Goal: Task Accomplishment & Management: Manage account settings

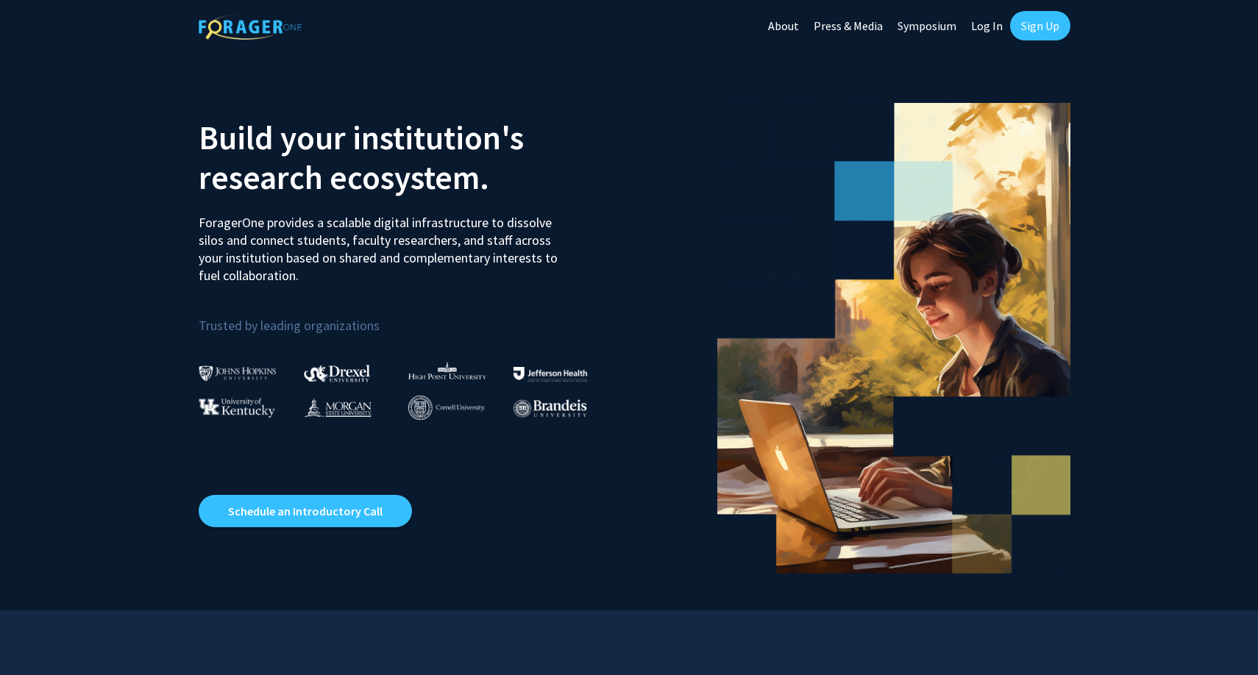
click at [986, 24] on link "Log In" at bounding box center [986, 25] width 46 height 51
select select
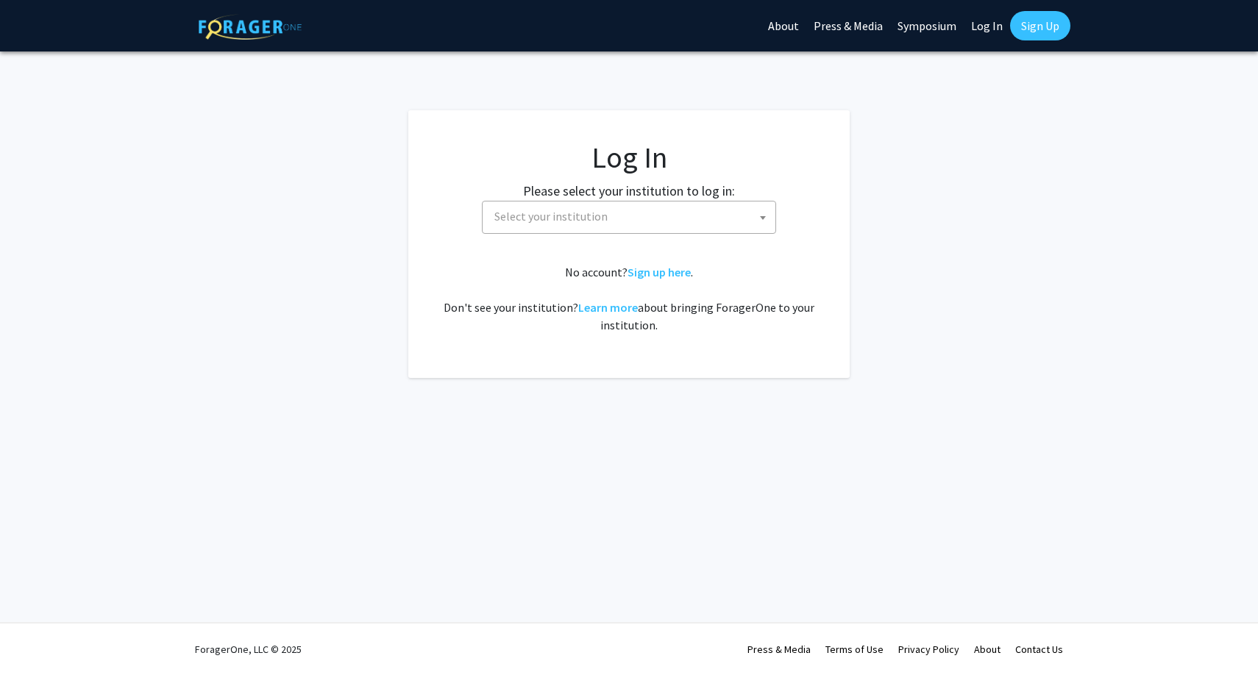
click at [666, 221] on span "Select your institution" at bounding box center [631, 216] width 287 height 30
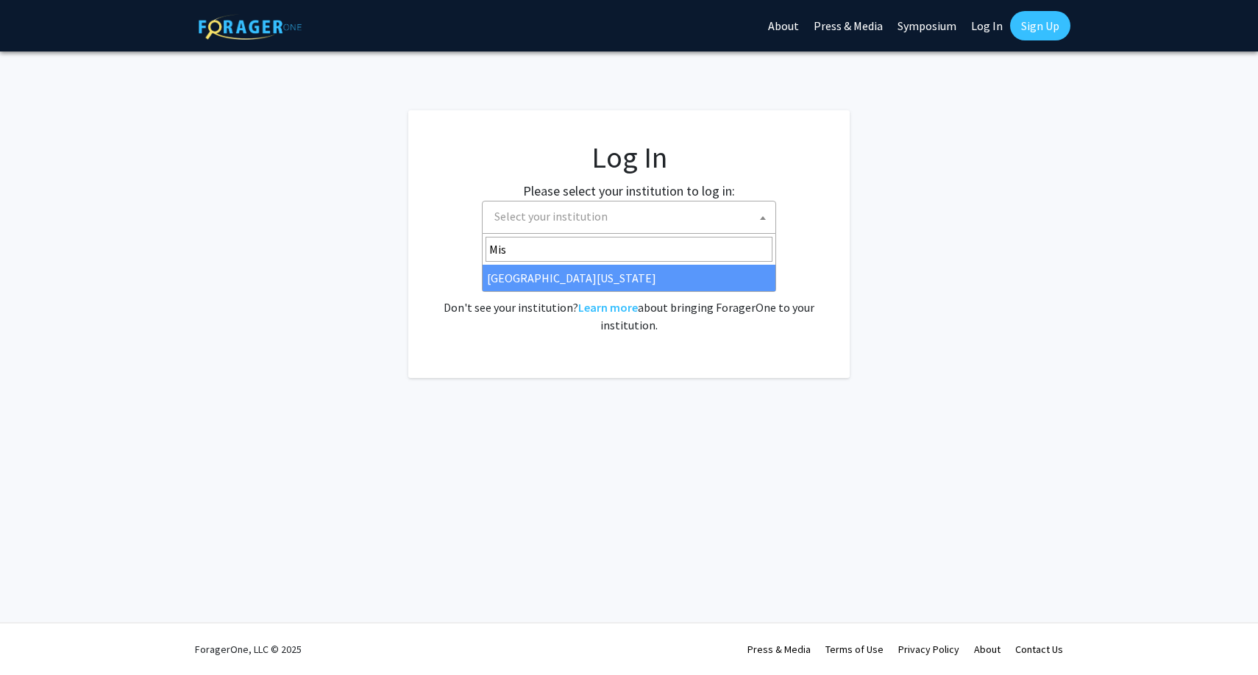
type input "Mis"
select select "33"
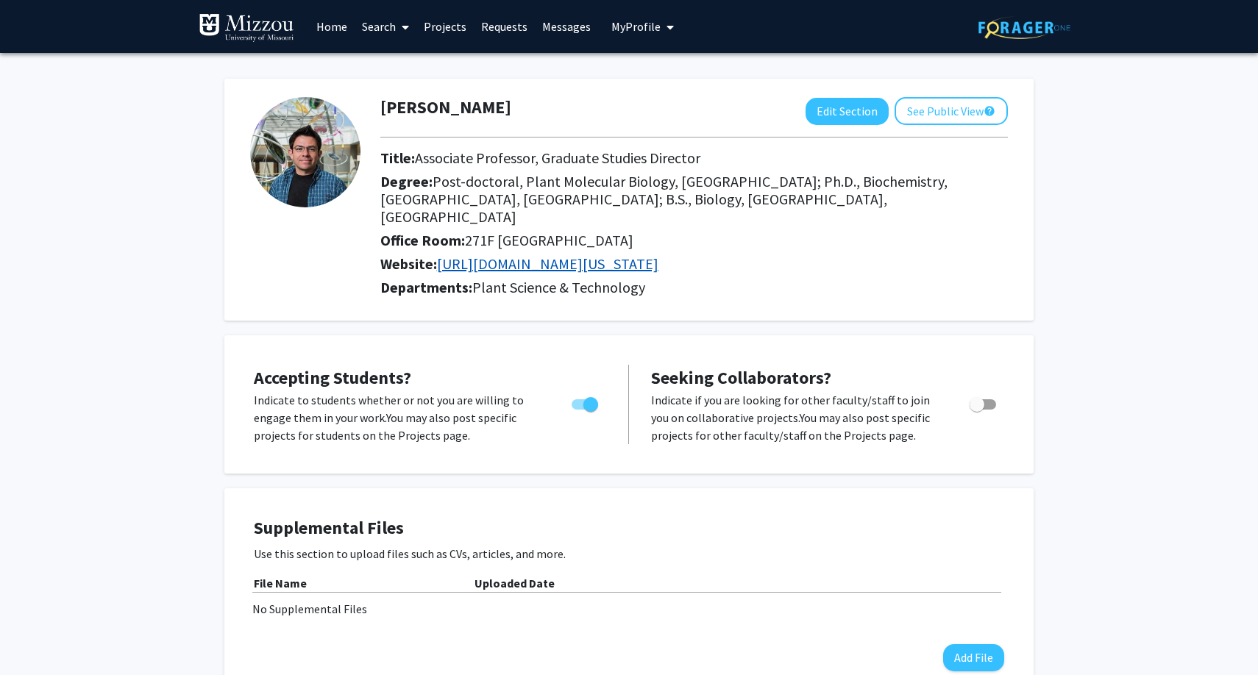
click at [594, 254] on link "[URL][DOMAIN_NAME][US_STATE]" at bounding box center [547, 263] width 221 height 18
click at [992, 399] on span "Toggle" at bounding box center [982, 404] width 26 height 10
click at [977, 410] on input "Toggle" at bounding box center [976, 410] width 1 height 1
checkbox input "true"
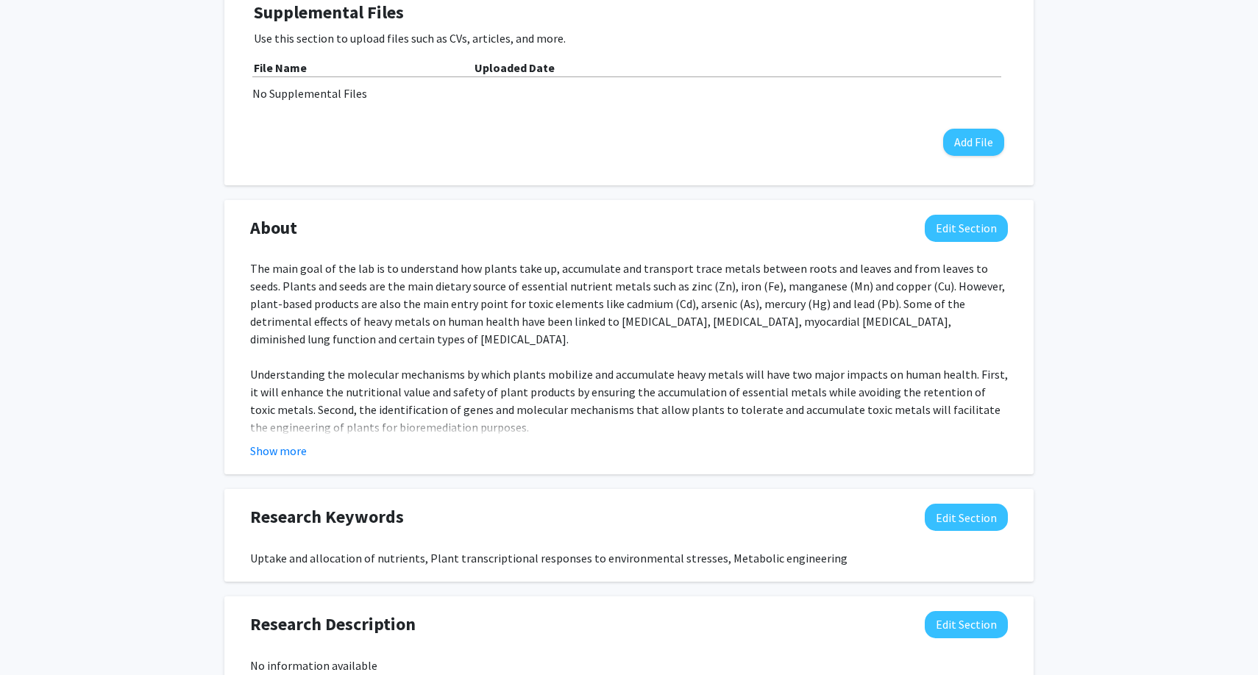
scroll to position [538, 0]
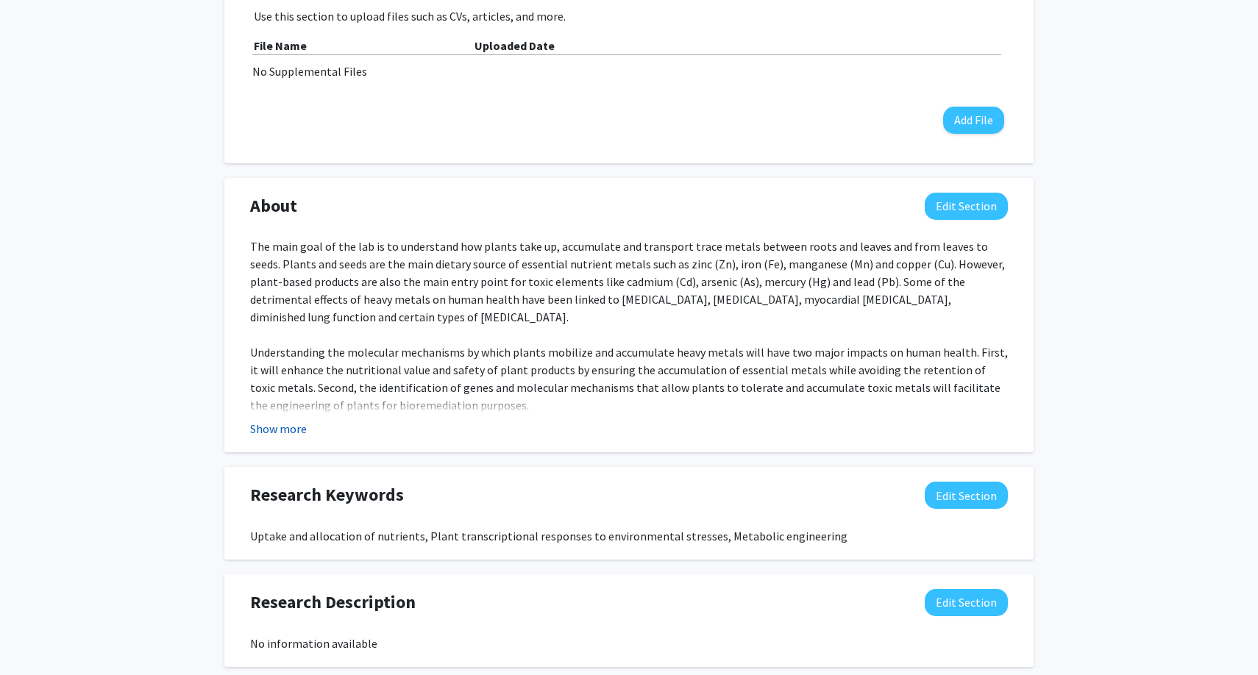
click at [275, 420] on button "Show more" at bounding box center [278, 429] width 57 height 18
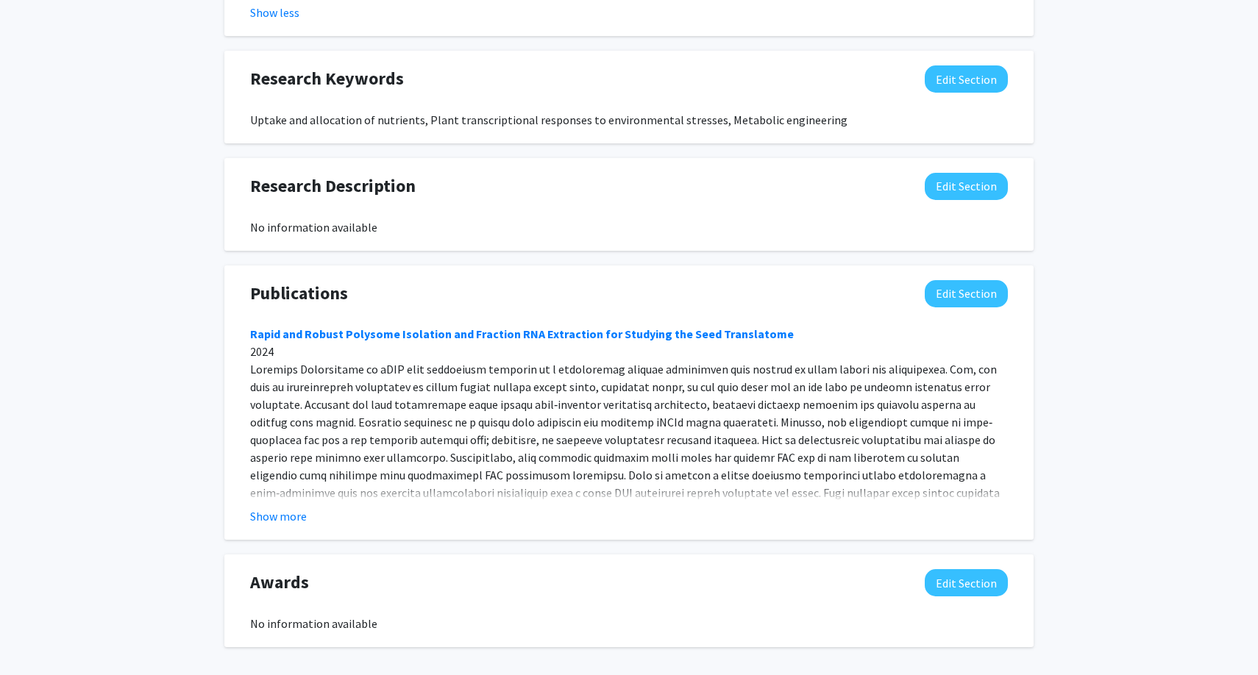
scroll to position [1043, 0]
click at [290, 507] on button "Show more" at bounding box center [278, 516] width 57 height 18
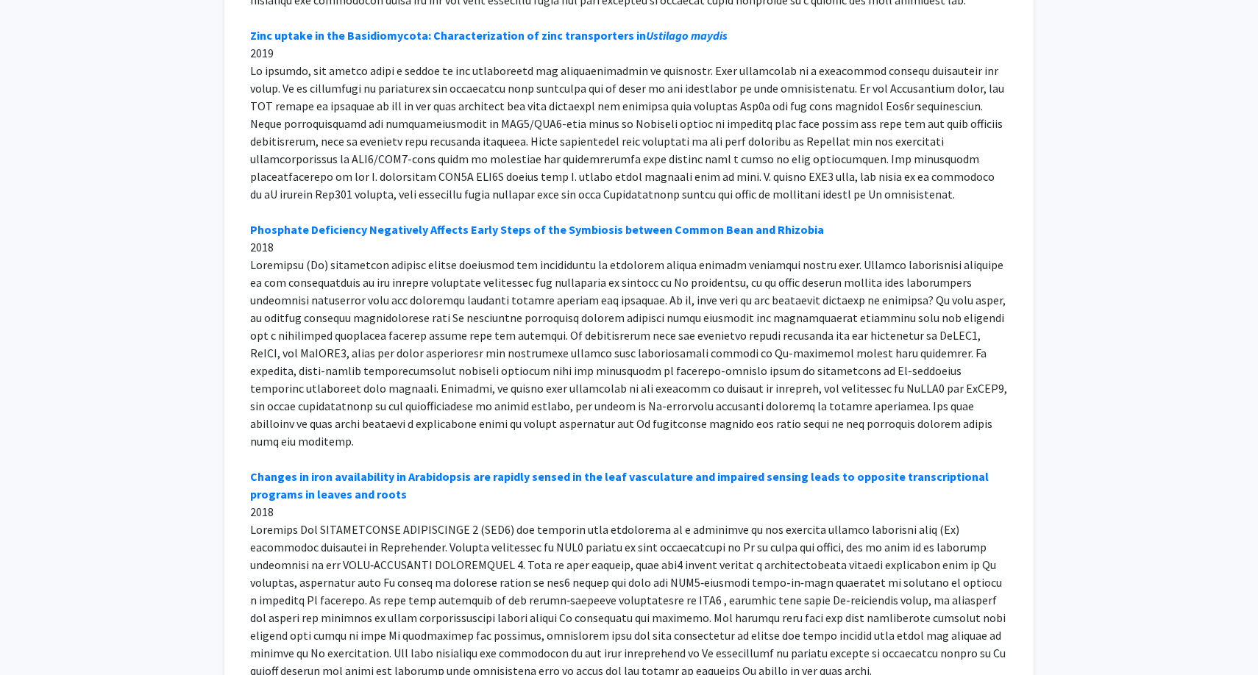
scroll to position [5454, 0]
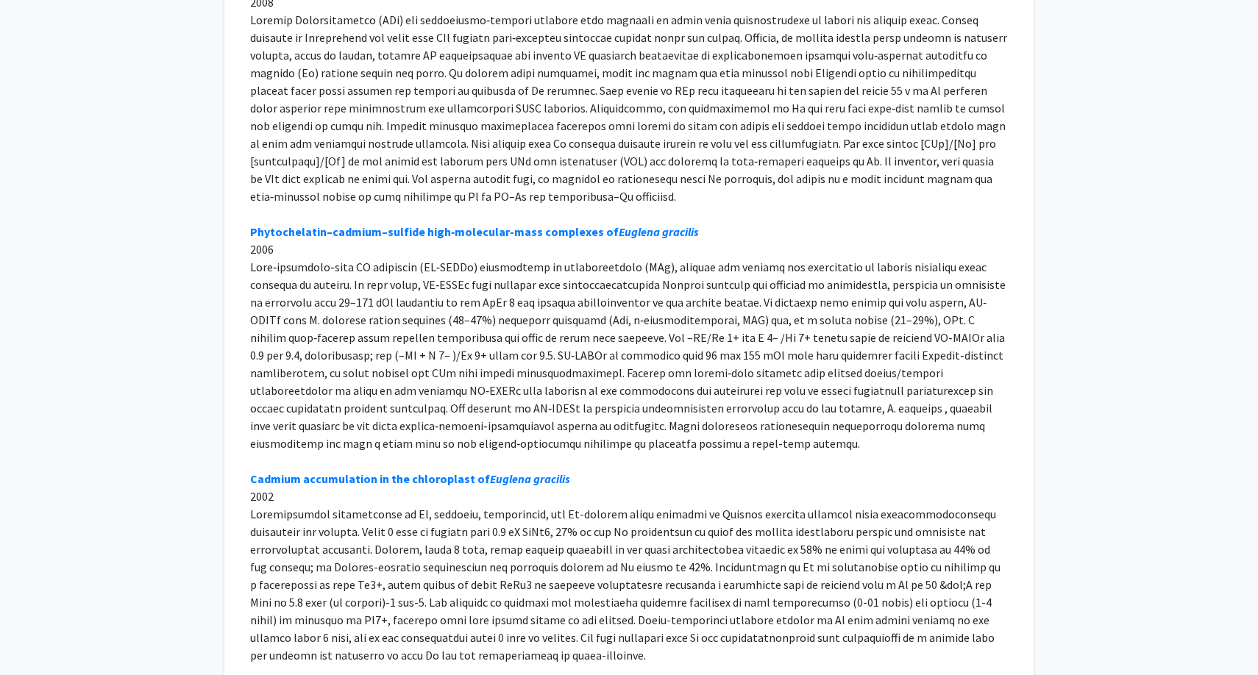
scroll to position [9615, 0]
click at [286, 671] on button "Show less" at bounding box center [274, 680] width 49 height 18
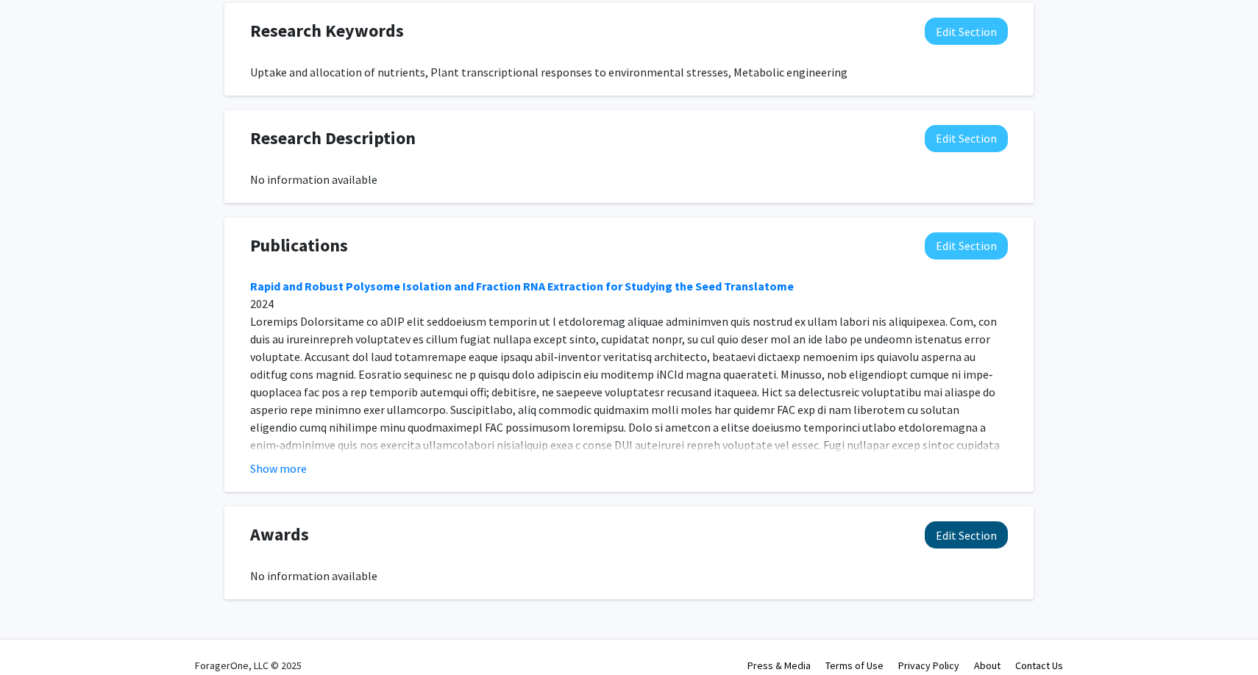
click at [966, 521] on button "Edit Section" at bounding box center [965, 534] width 83 height 27
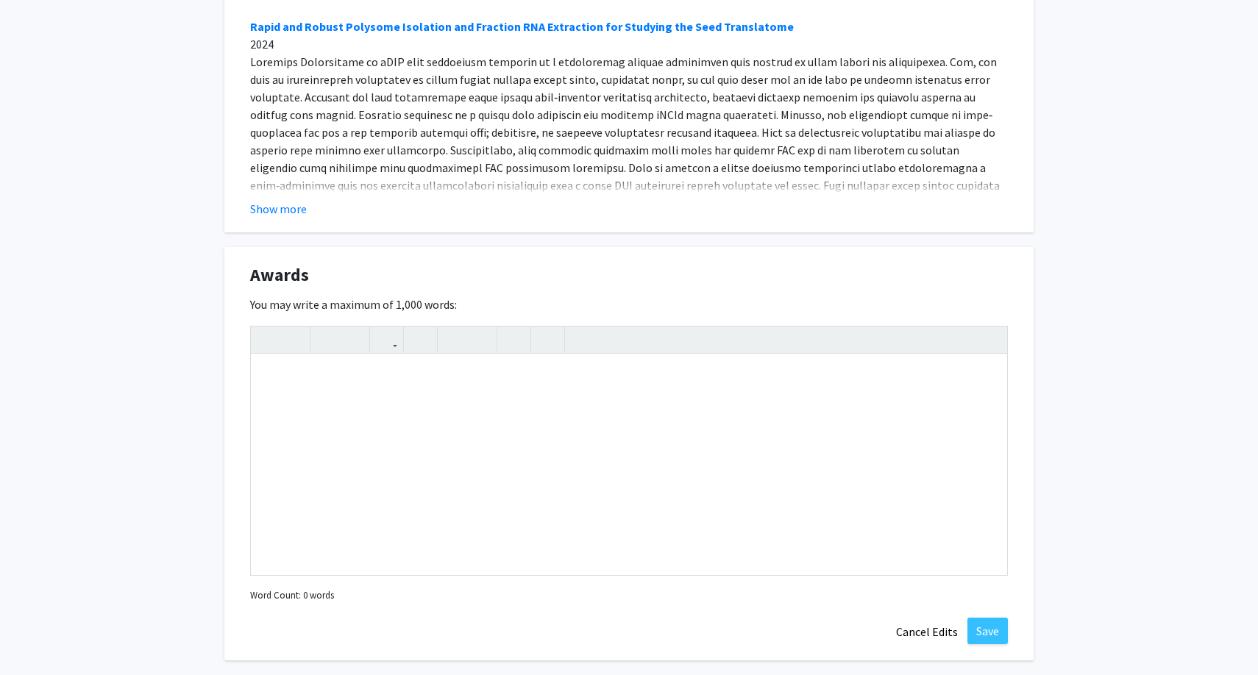
scroll to position [1351, 0]
click at [329, 383] on div "Note to users with screen readers: Please deactivate our accessibility plugin f…" at bounding box center [629, 463] width 756 height 221
paste div "Note to users with screen readers: Please deactivate our accessibility plugin f…"
type textarea "<p>2025 Chancellor's Award for Outstanding Research and Creative Activity </p><…"
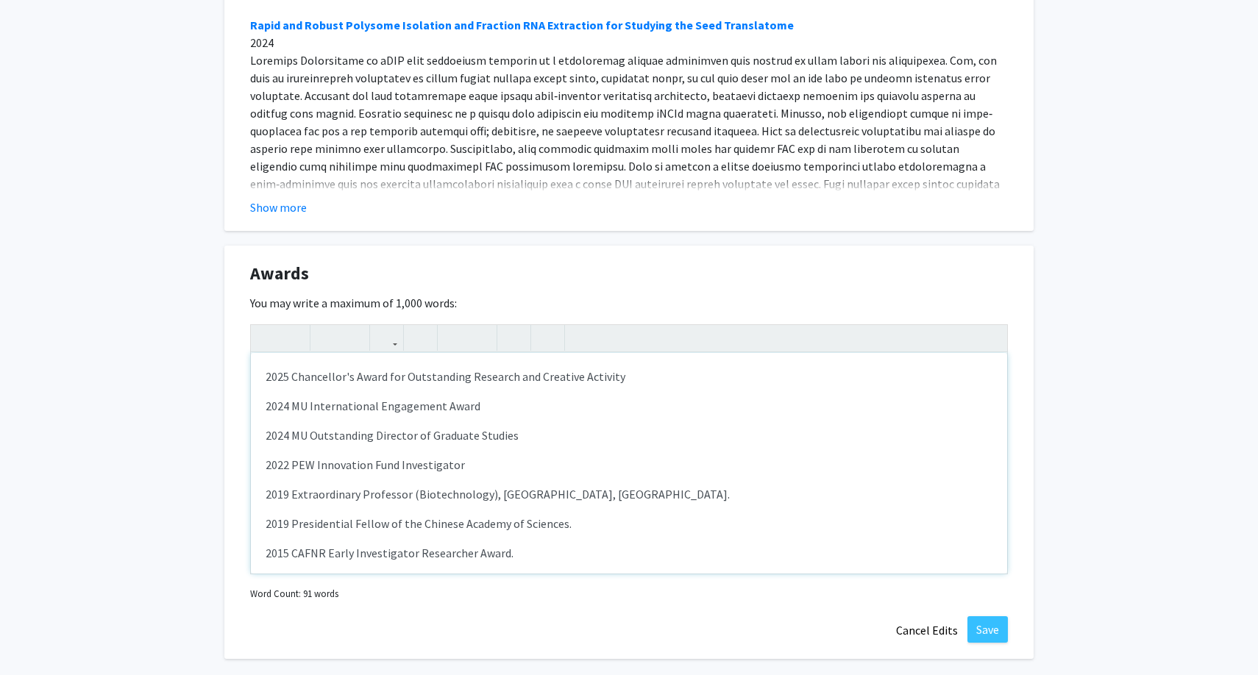
scroll to position [0, 0]
click at [316, 379] on div "2025 Chancellor's Award for Outstanding Research and Creative Activity 2024 MU…" at bounding box center [629, 463] width 756 height 221
click at [987, 616] on button "Save" at bounding box center [987, 629] width 40 height 26
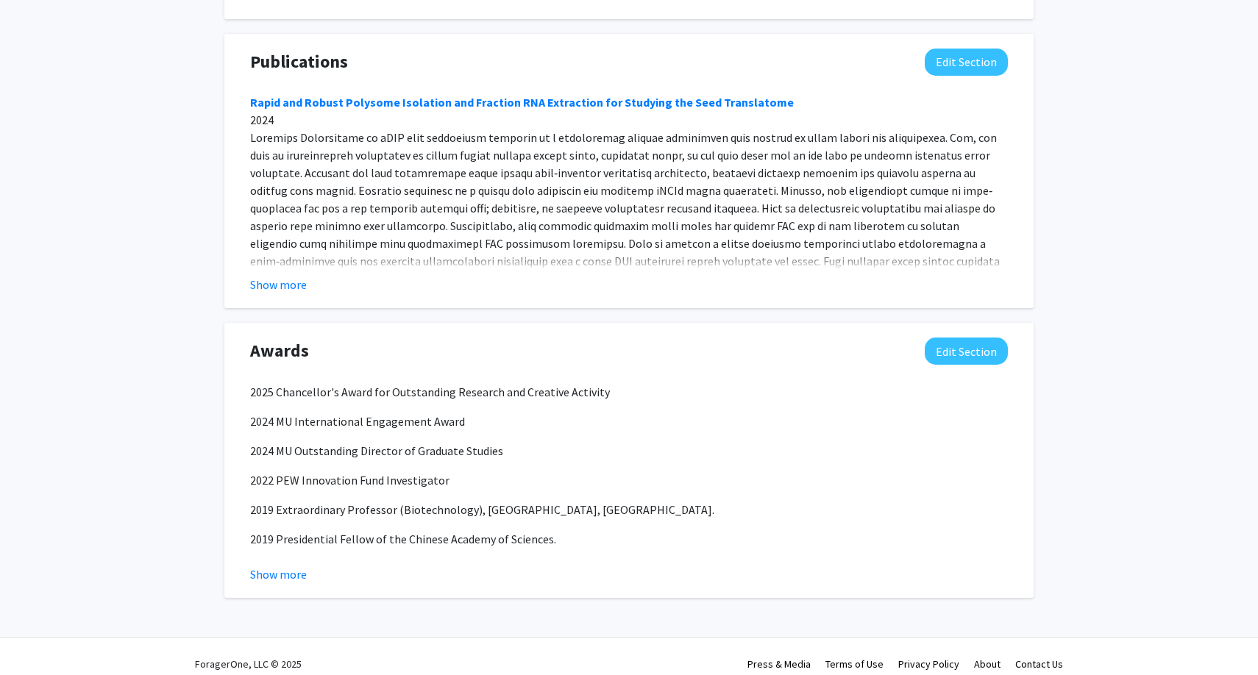
scroll to position [1272, 0]
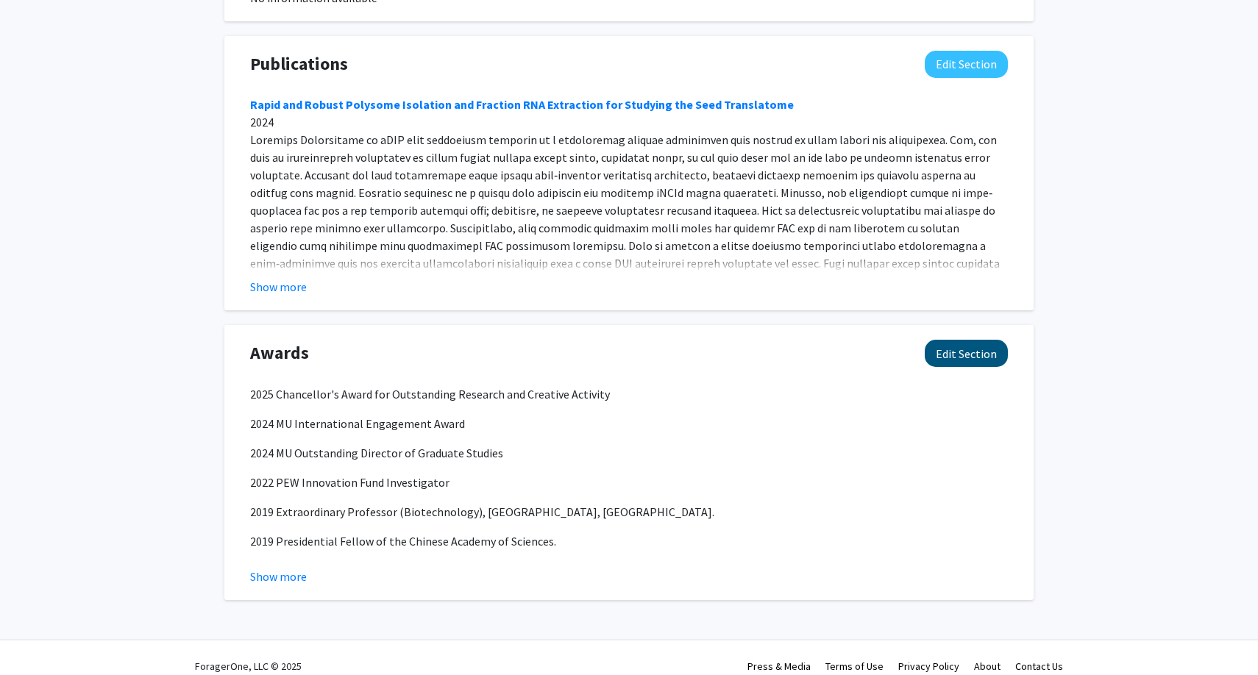
click at [962, 340] on button "Edit Section" at bounding box center [965, 353] width 83 height 27
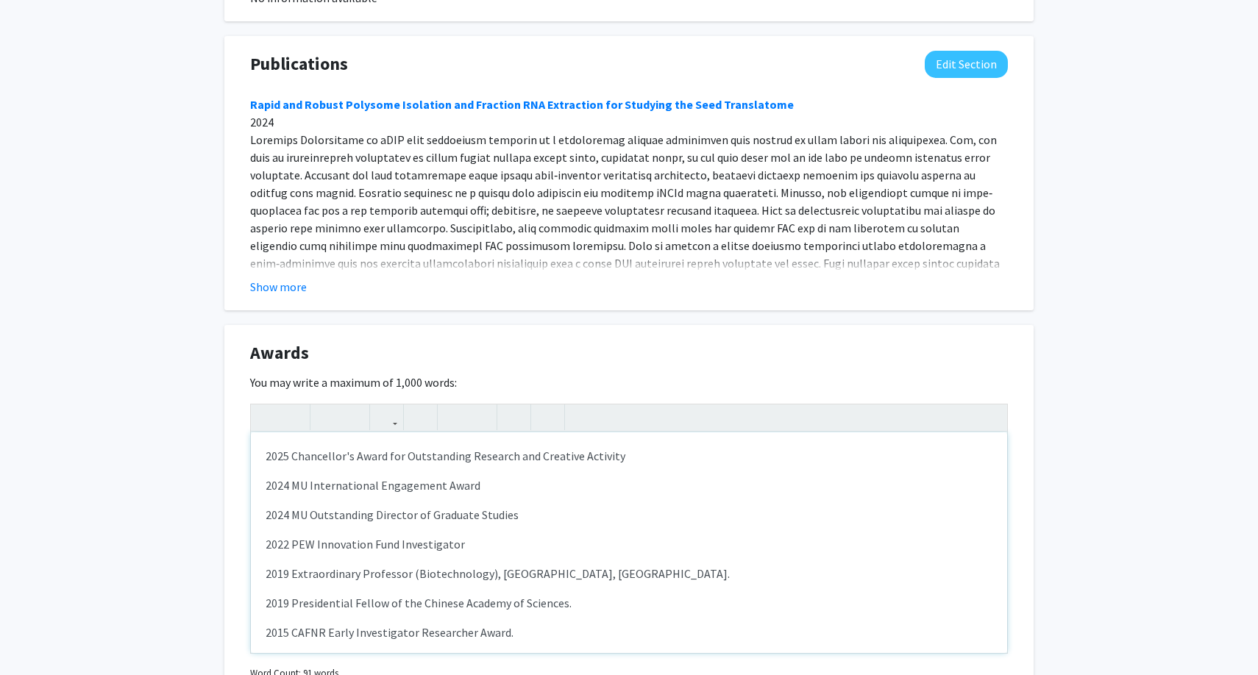
drag, startPoint x: 588, startPoint y: 588, endPoint x: 328, endPoint y: 573, distance: 260.1
click at [330, 575] on div "2025 Chancellor's Award for Outstanding Research and Creative Activity 2024 MU…" at bounding box center [629, 542] width 756 height 221
drag, startPoint x: 581, startPoint y: 621, endPoint x: 254, endPoint y: 367, distance: 414.1
click at [263, 375] on div "You may write a maximum of 1,000 words: <p>2025 Chancellor's Award for Outstand…" at bounding box center [628, 529] width 757 height 309
click at [507, 405] on use "button" at bounding box center [507, 405] width 0 height 0
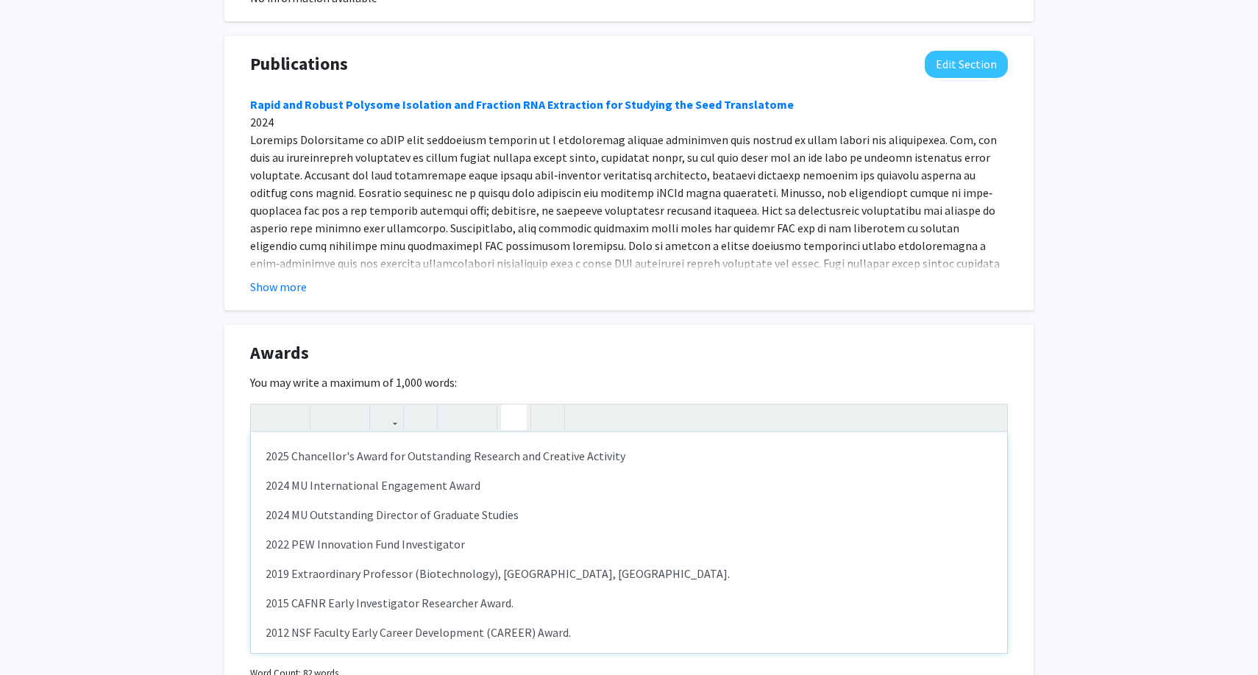
click at [516, 405] on icon "button" at bounding box center [513, 417] width 13 height 24
click at [463, 454] on div "2025 Chancellor's Award for Outstanding Research and Creative Activity 2024 MU…" at bounding box center [629, 542] width 756 height 221
click at [381, 604] on div "2025 Chancellor's Award for Outstanding Research and Creative Activity 2024 MU…" at bounding box center [629, 542] width 756 height 221
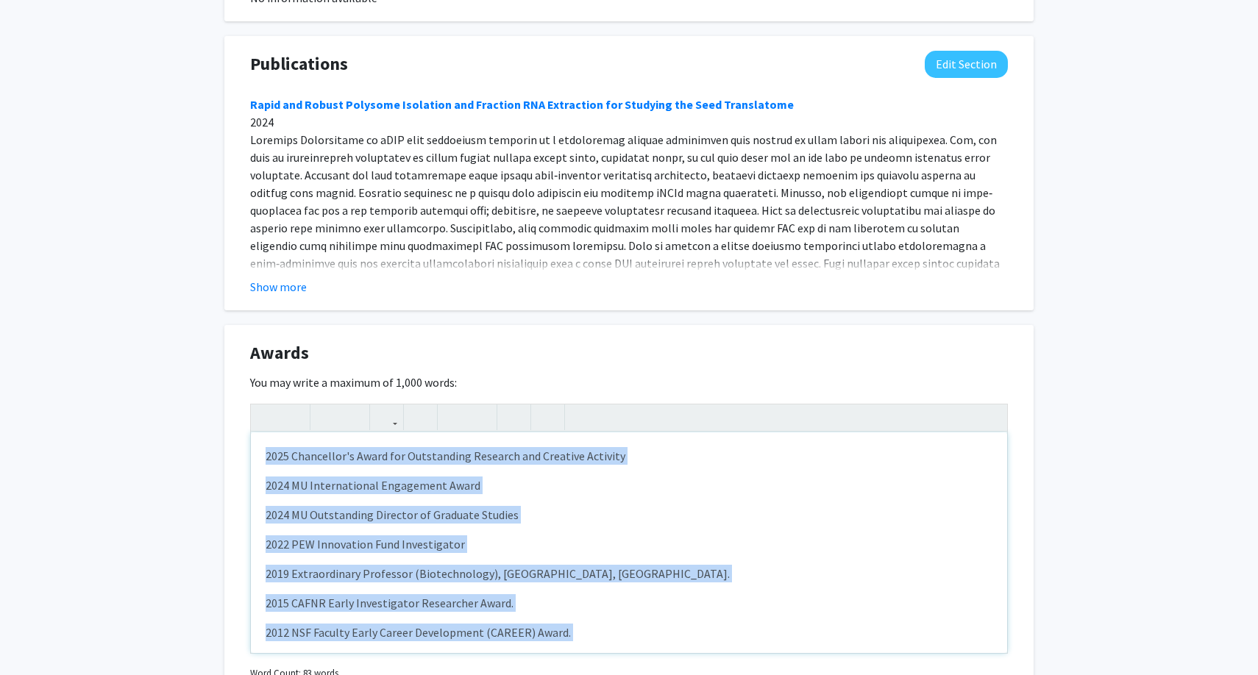
type textarea "<p>2025 Chancellor's Award for Outstanding Research and Creative Activity </p><…"
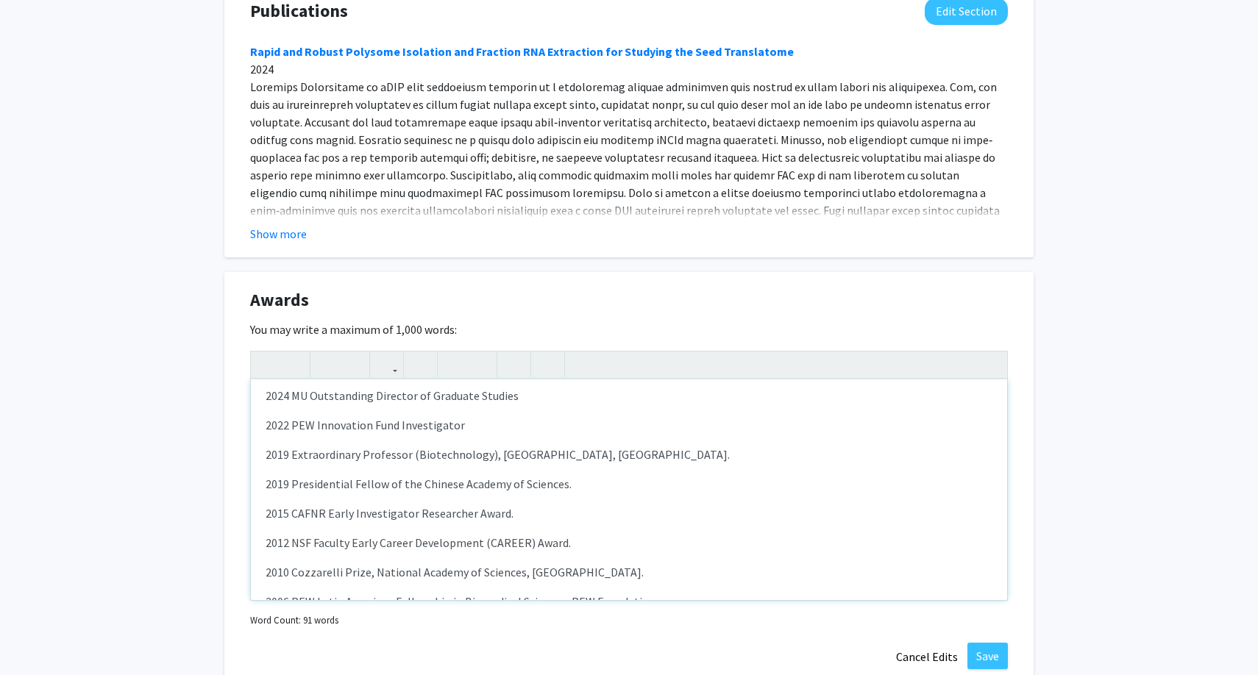
scroll to position [69, 0]
drag, startPoint x: 579, startPoint y: 466, endPoint x: 227, endPoint y: 464, distance: 351.5
click at [227, 464] on div "Awards Edit Section You may write a maximum of 1,000 words: <p>2025 Chancellor'…" at bounding box center [628, 478] width 809 height 413
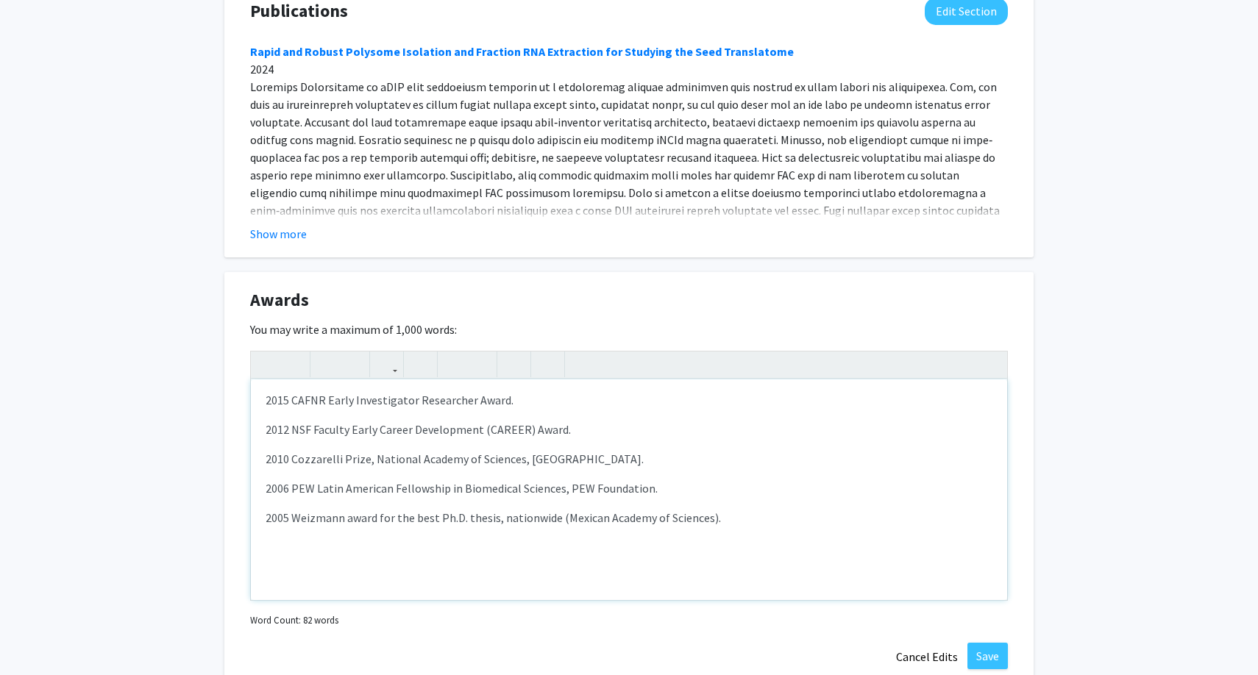
scroll to position [150, 0]
click at [448, 554] on div "2025 Chancellor's Award for Outstanding Research and Creative Activity 2024 MU…" at bounding box center [629, 489] width 756 height 221
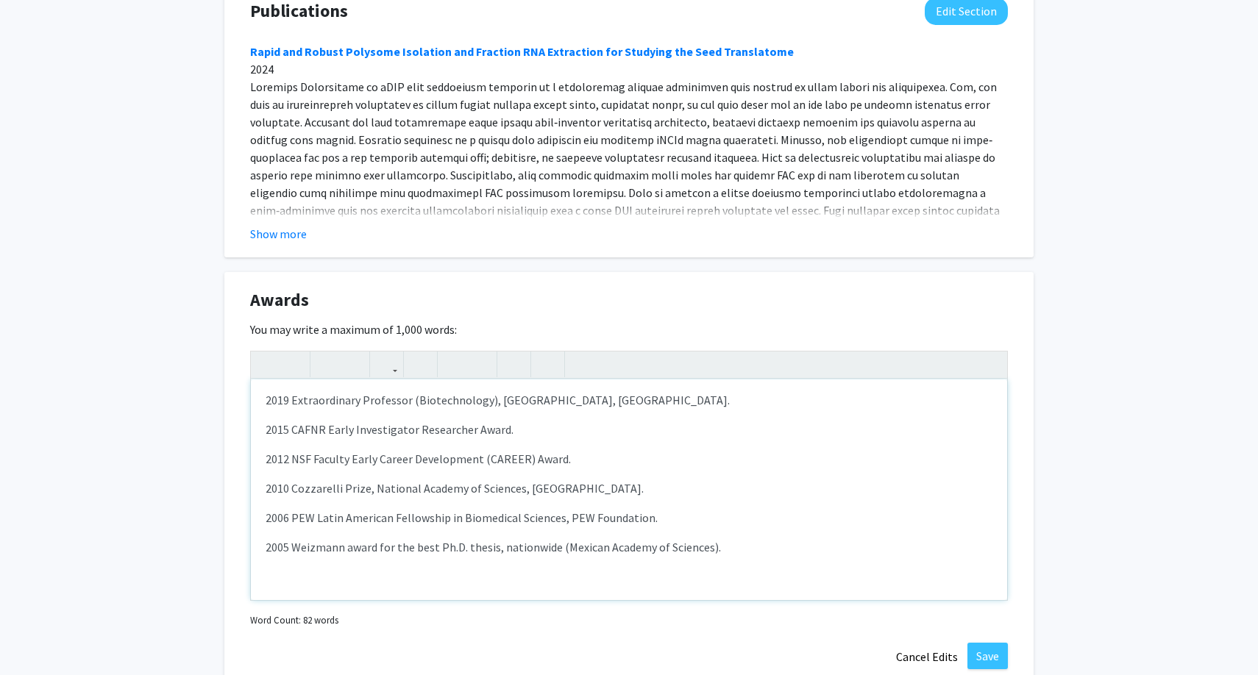
type textarea "<p>2025 Chancellor's Award for Outstanding Research and Creative Activity </p><…"
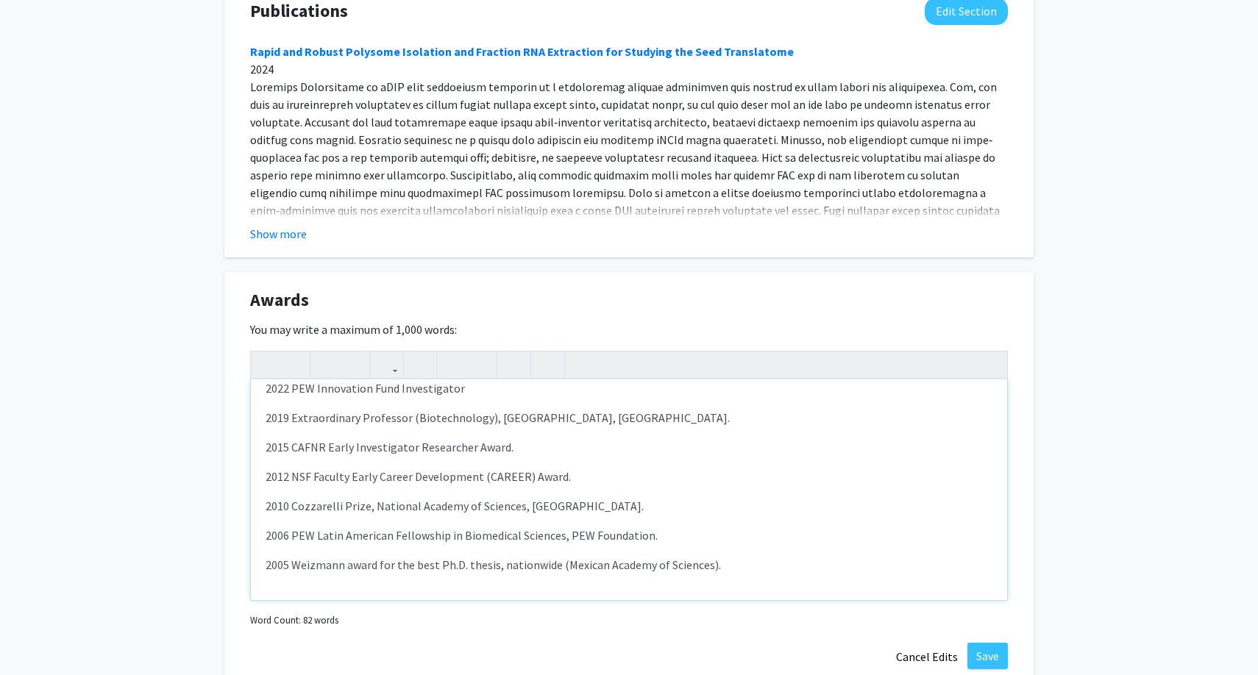
scroll to position [103, 0]
click at [982, 643] on button "Save" at bounding box center [987, 656] width 40 height 26
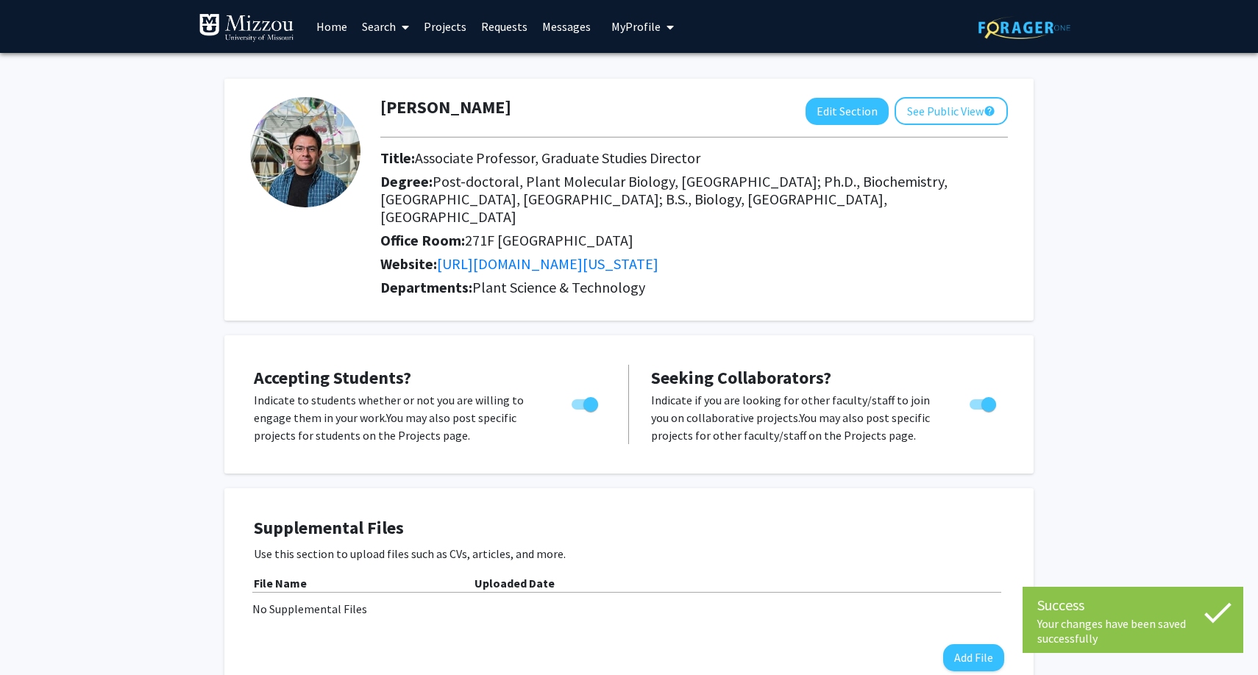
scroll to position [0, 0]
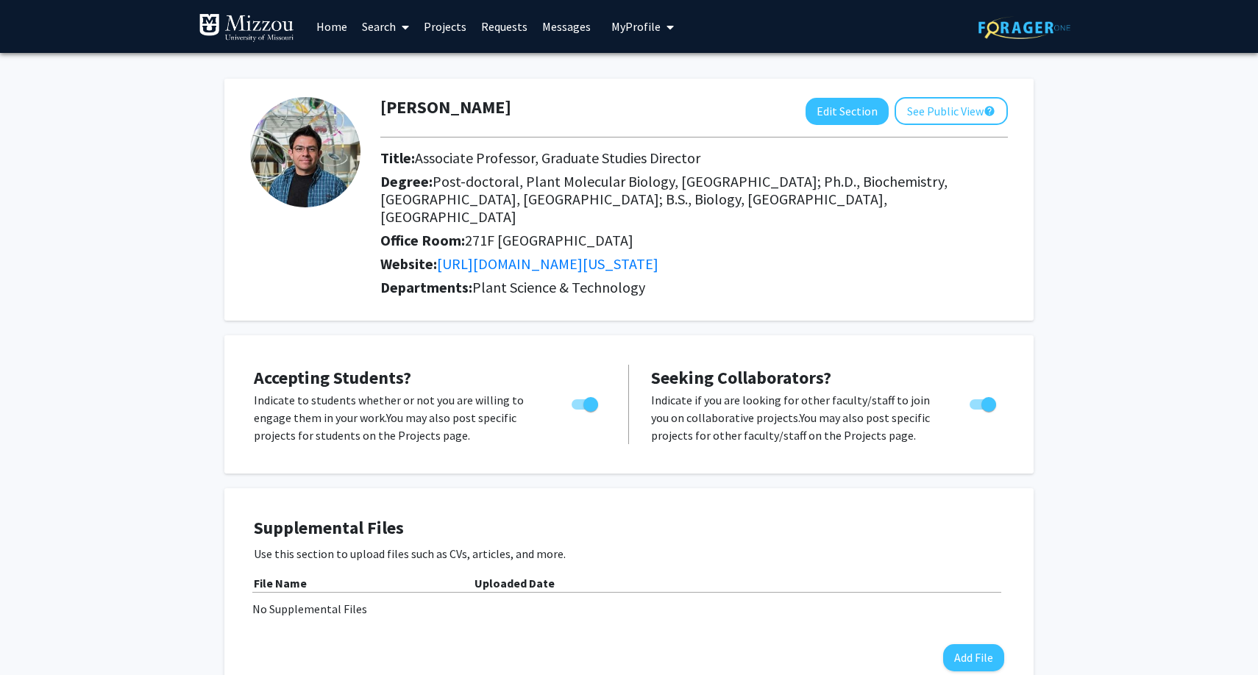
click at [309, 157] on img at bounding box center [305, 152] width 110 height 110
click at [835, 112] on button "Edit Section" at bounding box center [846, 111] width 83 height 27
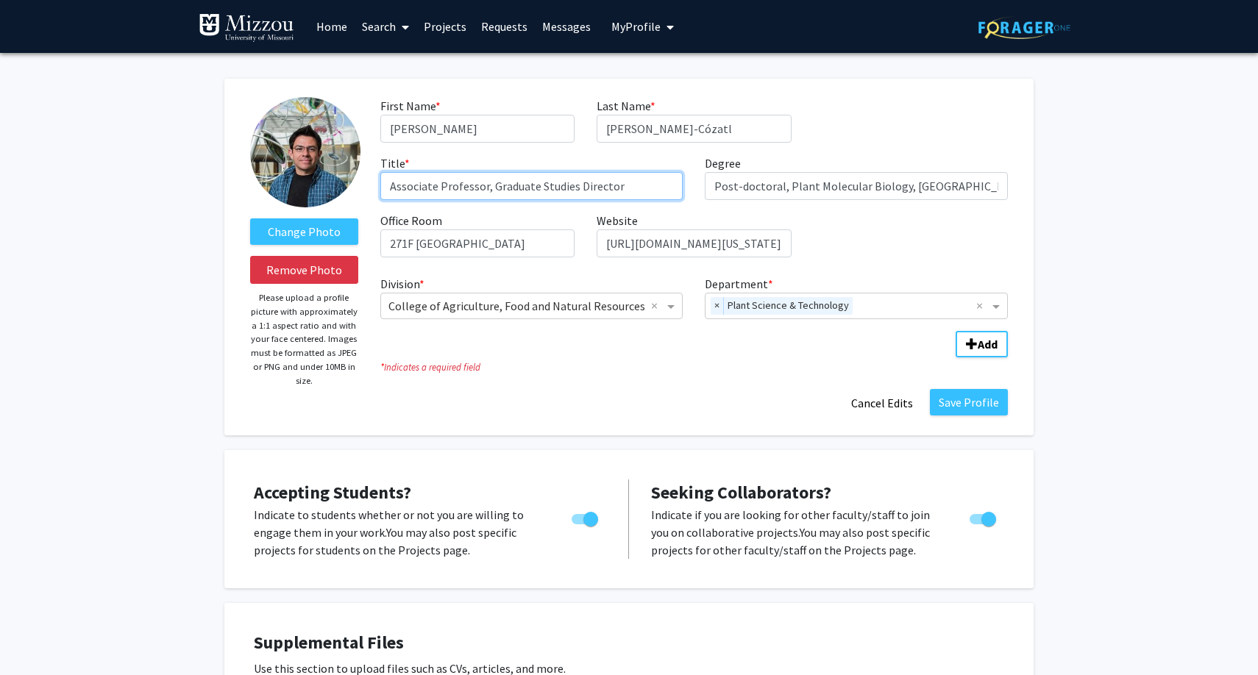
drag, startPoint x: 439, startPoint y: 188, endPoint x: 352, endPoint y: 188, distance: 86.8
click at [352, 188] on form "Change Photo Remove Photo Please upload a profile picture with approximately a …" at bounding box center [629, 257] width 780 height 320
type input "Professor and Director of Graduate Studies"
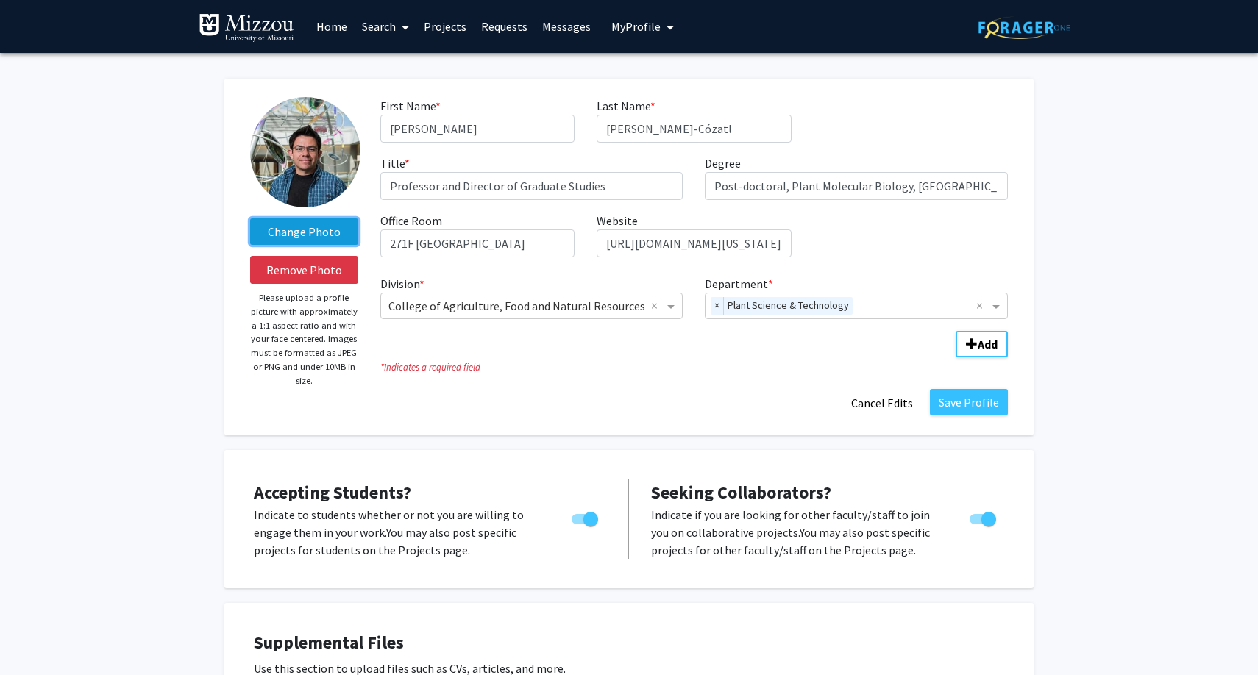
click at [300, 237] on label "Change Photo" at bounding box center [304, 231] width 108 height 26
click at [0, 0] on input "Change Photo" at bounding box center [0, 0] width 0 height 0
click at [317, 232] on label "Change Photo" at bounding box center [304, 231] width 108 height 26
click at [0, 0] on input "Change Photo" at bounding box center [0, 0] width 0 height 0
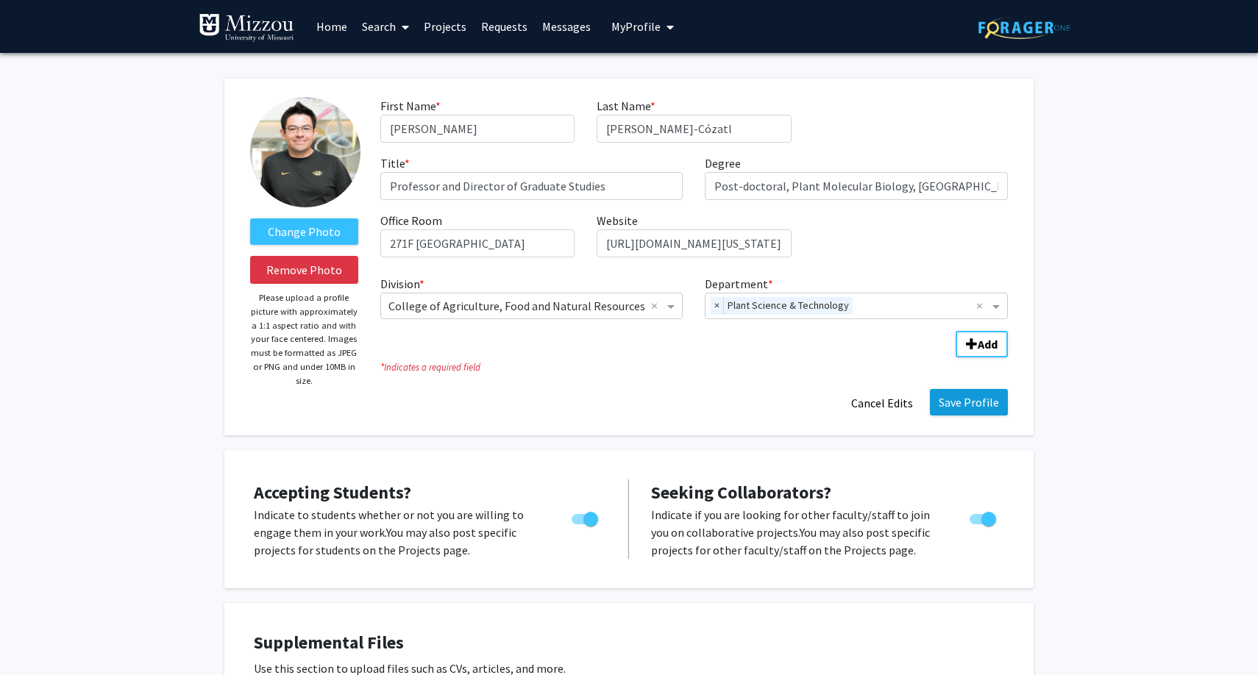
click at [964, 407] on button "Save Profile" at bounding box center [969, 402] width 78 height 26
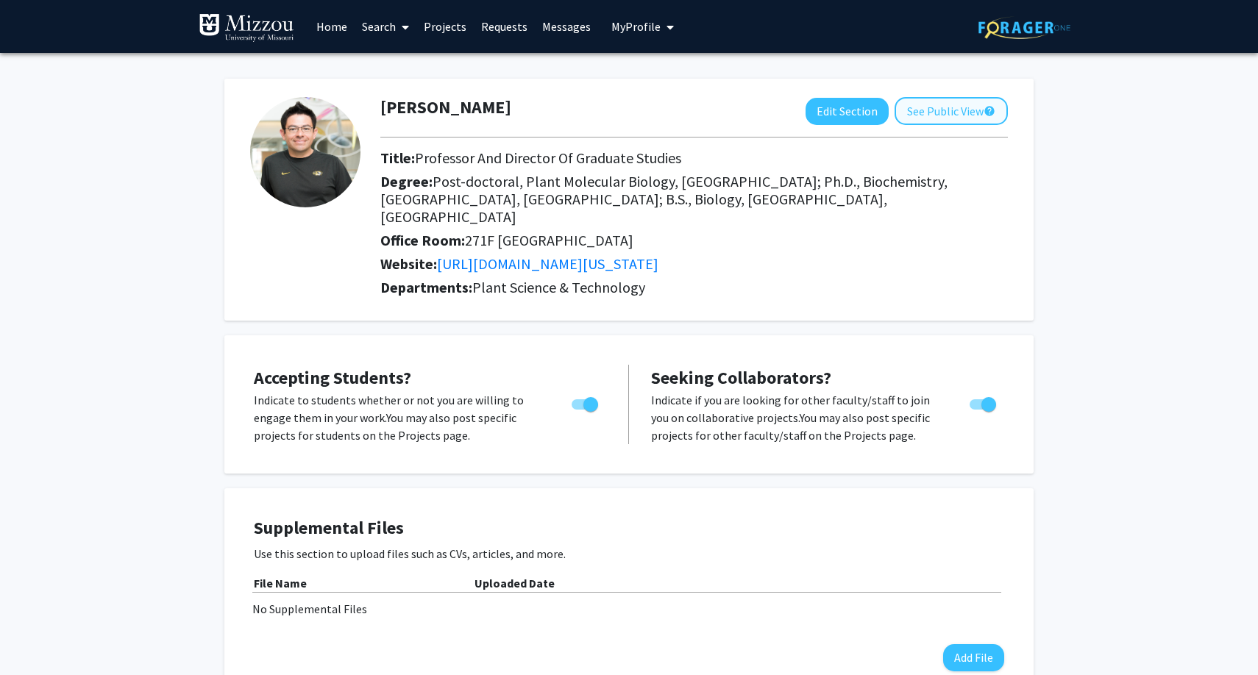
click at [960, 115] on button "See Public View help" at bounding box center [950, 111] width 113 height 28
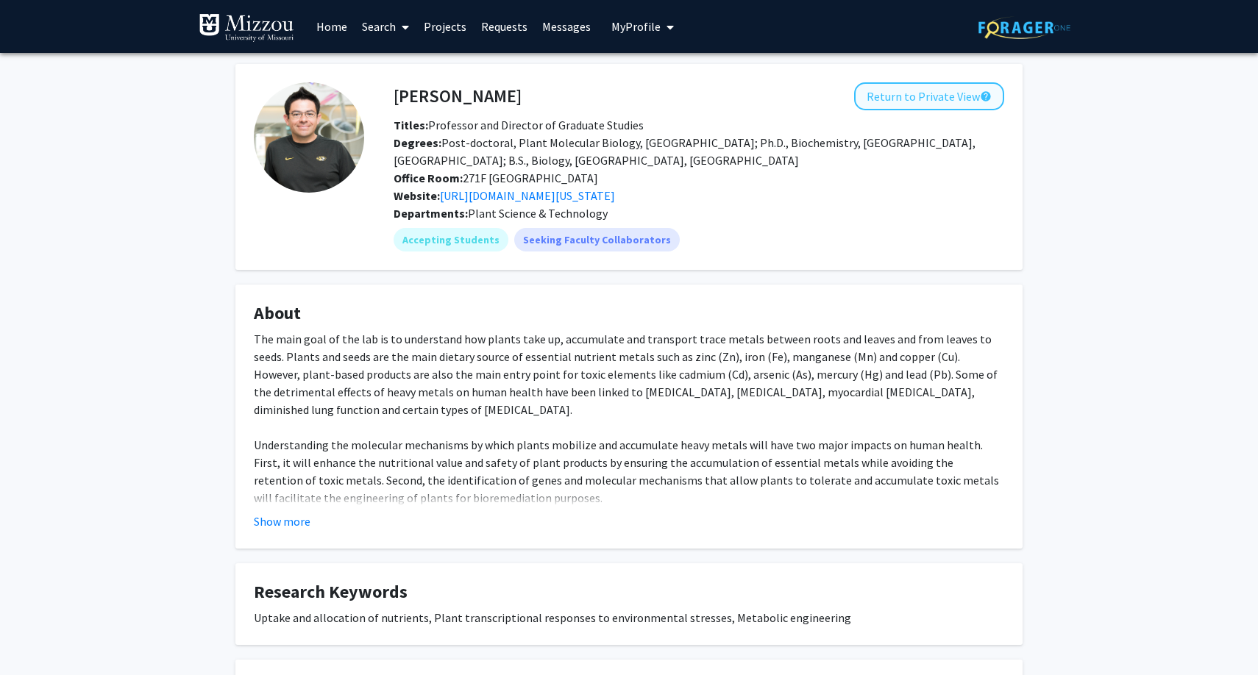
click at [941, 98] on button "Return to Private View help" at bounding box center [929, 96] width 150 height 28
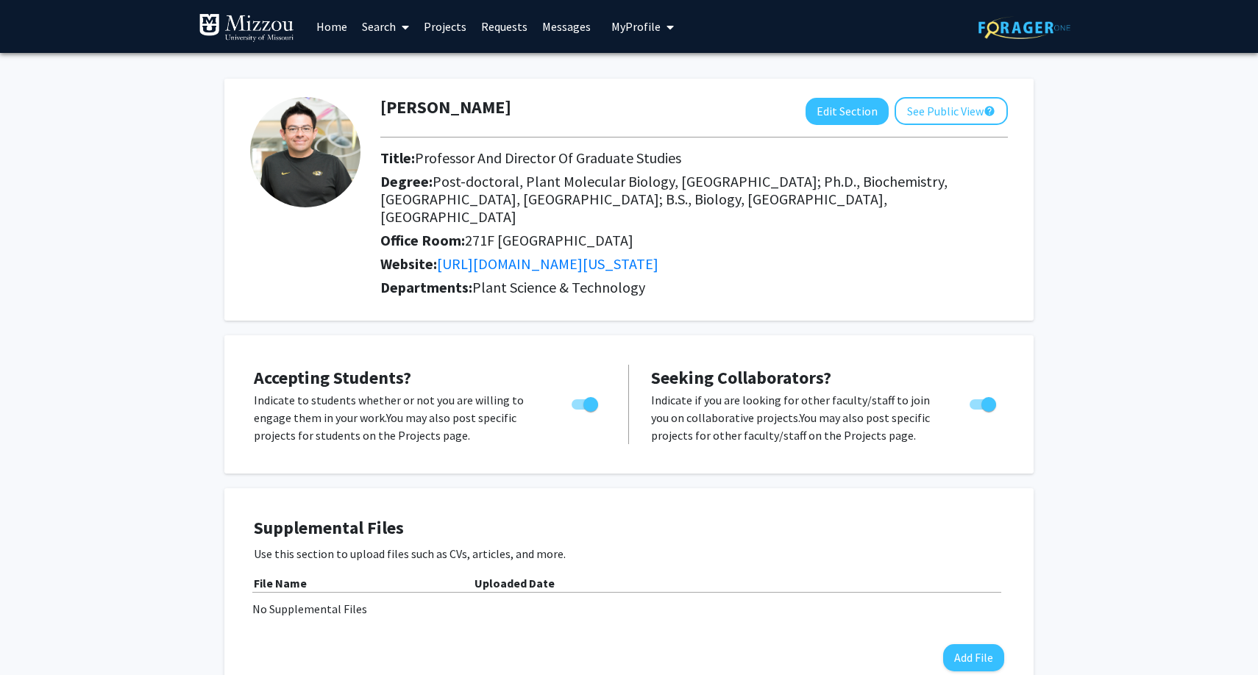
click at [624, 24] on span "My Profile" at bounding box center [635, 26] width 49 height 15
click at [566, 26] on link "Messages" at bounding box center [566, 26] width 63 height 51
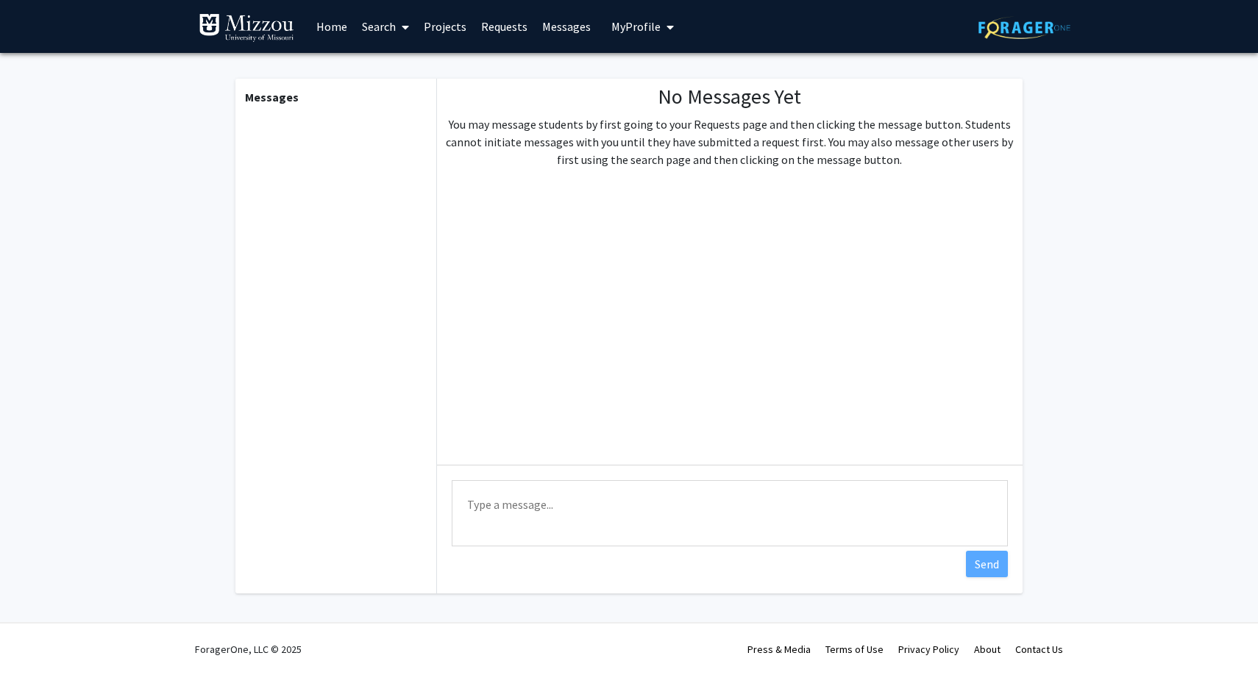
click at [506, 24] on link "Requests" at bounding box center [504, 26] width 61 height 51
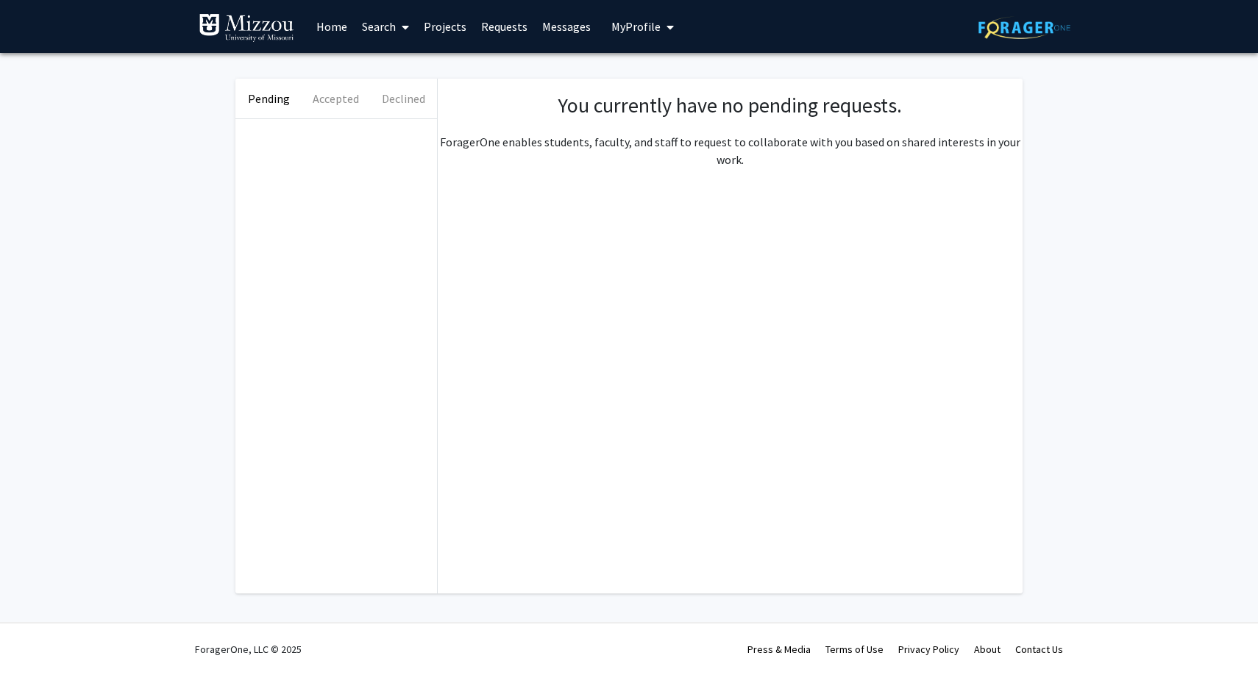
click at [447, 26] on link "Projects" at bounding box center [444, 26] width 57 height 51
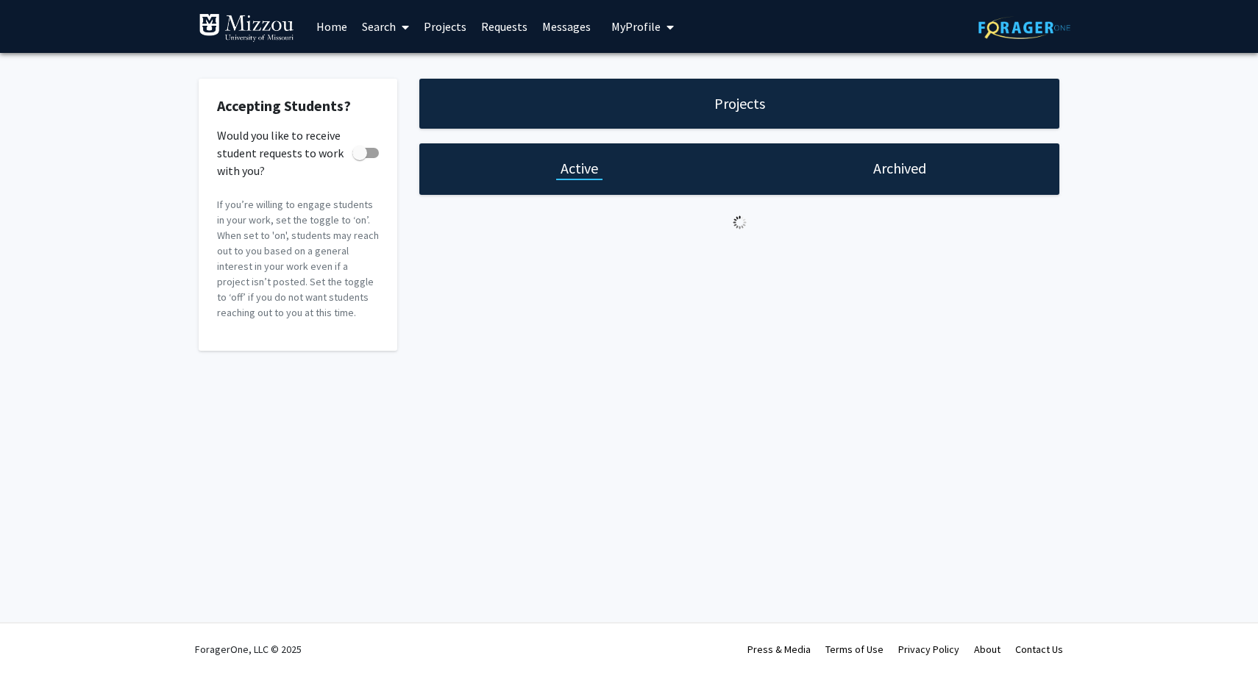
checkbox input "true"
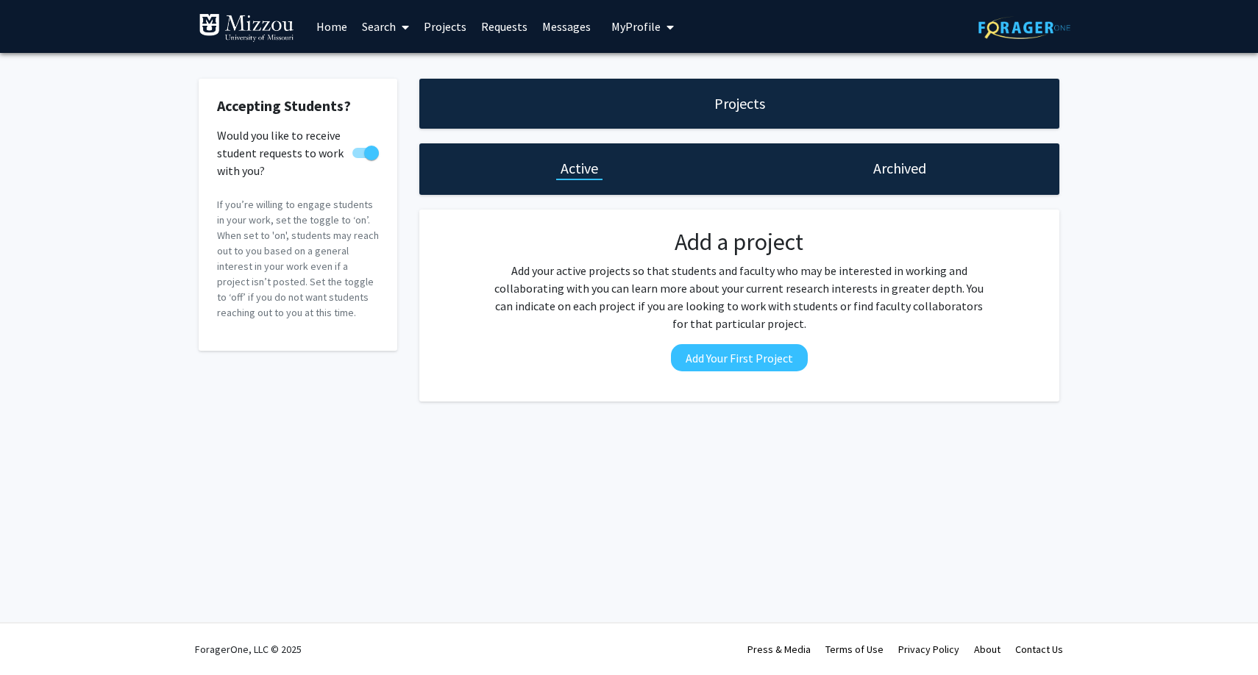
click at [376, 26] on link "Search" at bounding box center [385, 26] width 62 height 51
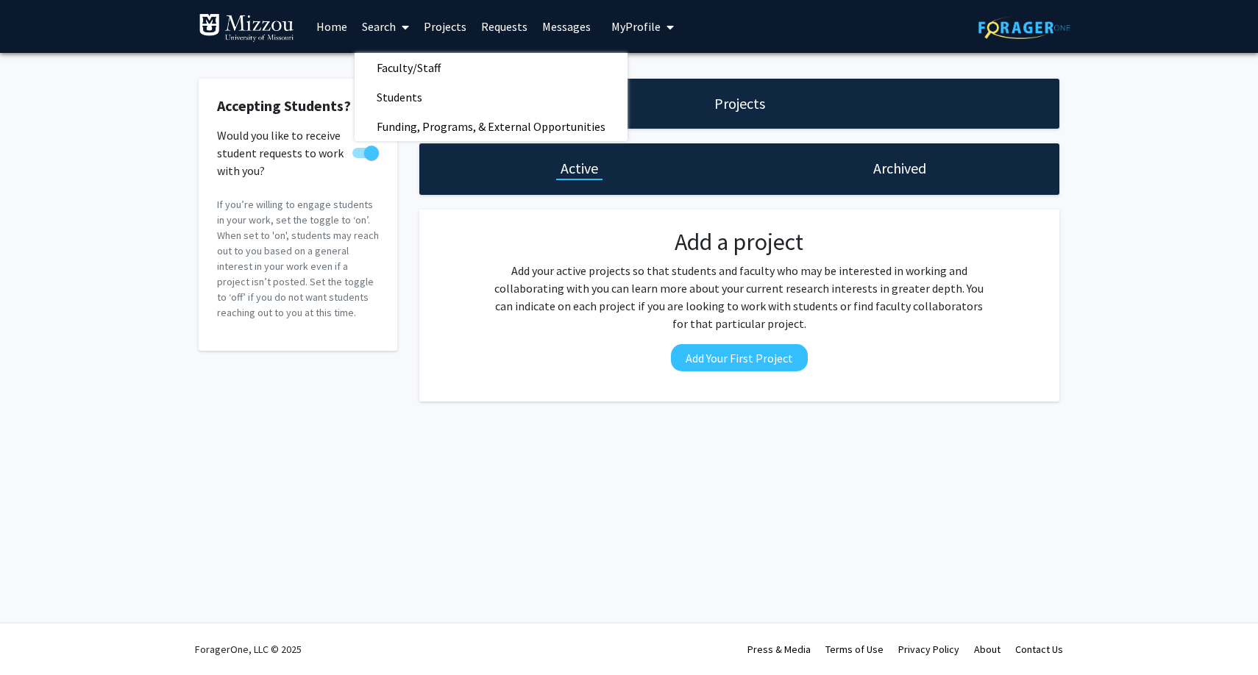
click at [332, 27] on link "Home" at bounding box center [332, 26] width 46 height 51
